Goal: Transaction & Acquisition: Download file/media

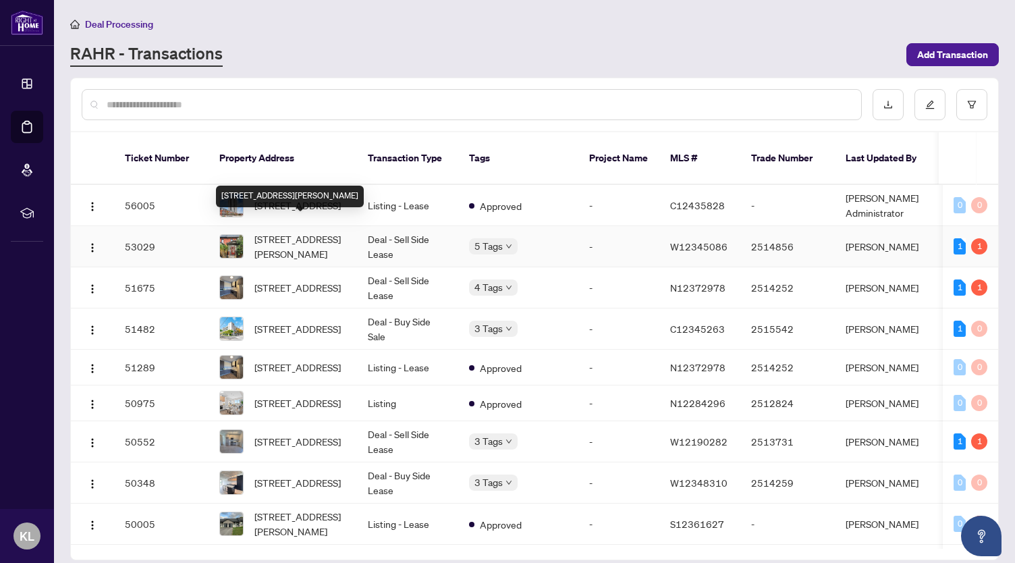
click at [275, 232] on span "[STREET_ADDRESS][PERSON_NAME]" at bounding box center [300, 247] width 92 height 30
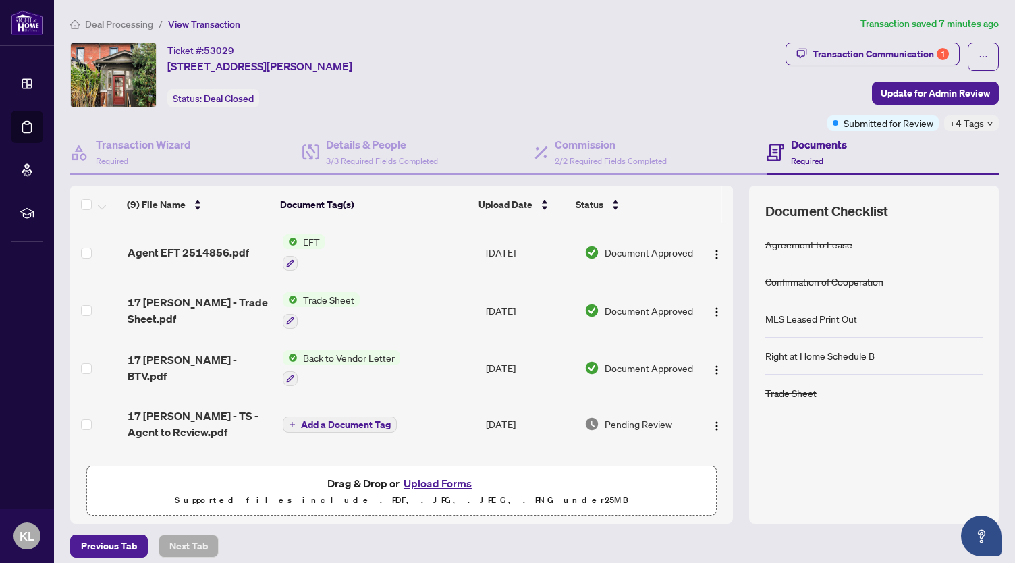
click at [351, 250] on td "EFT" at bounding box center [378, 252] width 203 height 58
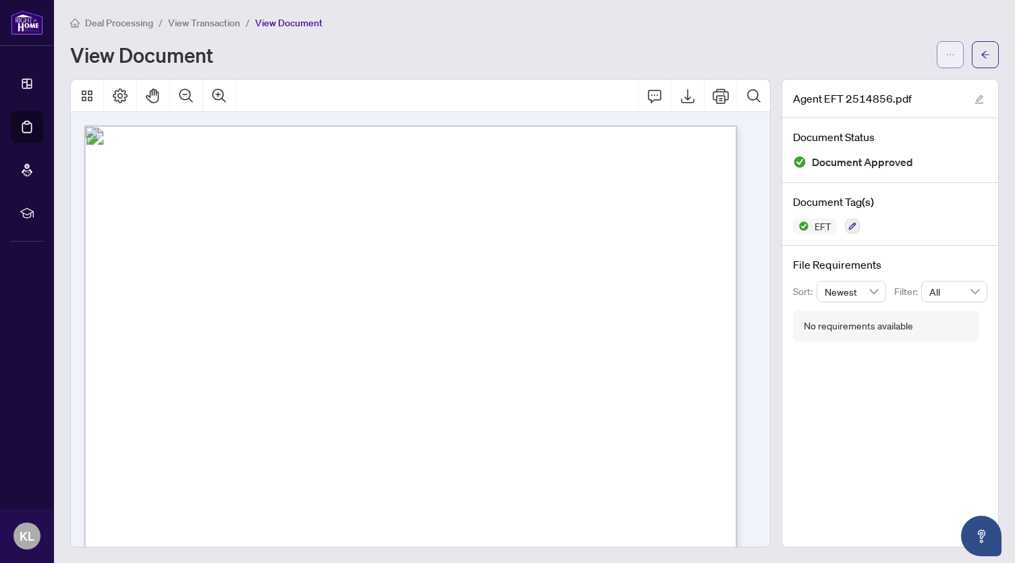
click at [948, 44] on button "button" at bounding box center [950, 54] width 27 height 27
click at [894, 84] on span "Download" at bounding box center [891, 83] width 103 height 15
